Goal: Information Seeking & Learning: Find specific page/section

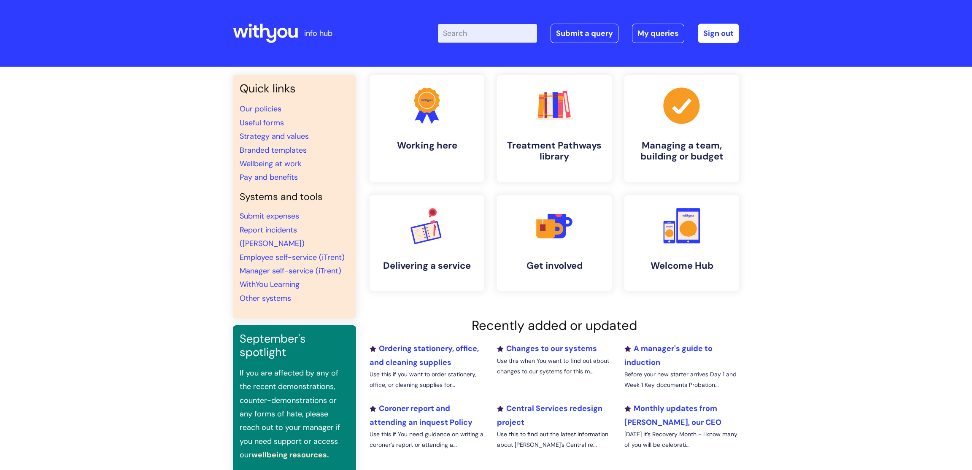
click at [521, 29] on input "Enter your search term here..." at bounding box center [487, 33] width 99 height 19
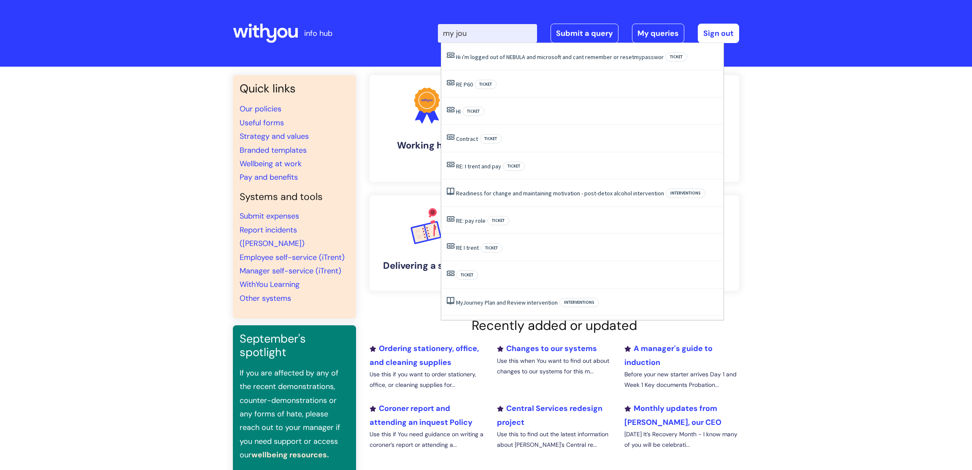
type input "my jour"
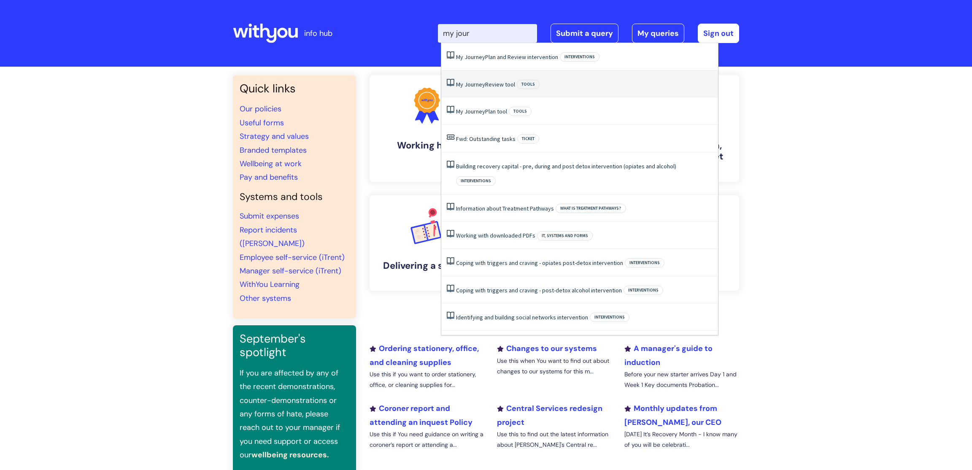
click at [503, 87] on link "My Journey Review tool" at bounding box center [485, 85] width 59 height 8
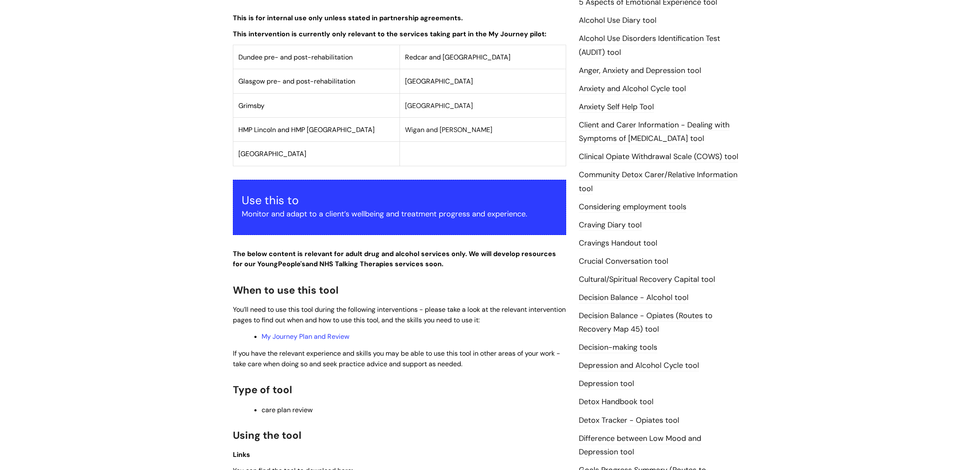
scroll to position [281, 0]
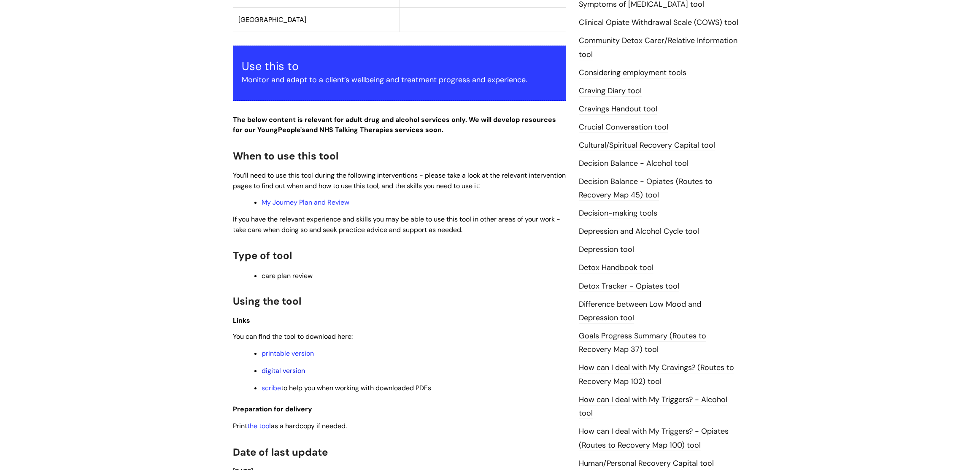
click at [282, 375] on link "digital version" at bounding box center [283, 370] width 43 height 9
